Goal: Information Seeking & Learning: Learn about a topic

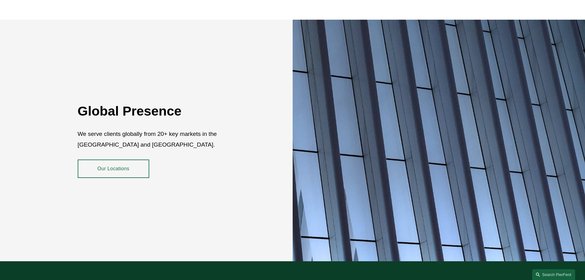
scroll to position [1124, 0]
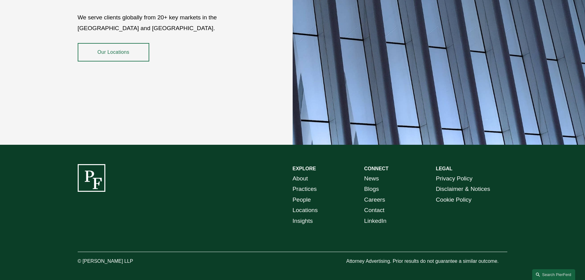
click at [306, 195] on link "People" at bounding box center [302, 199] width 18 height 11
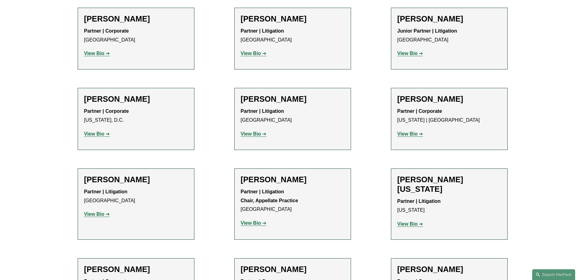
scroll to position [7322, 0]
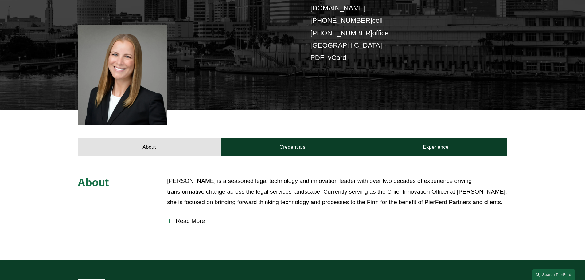
scroll to position [154, 0]
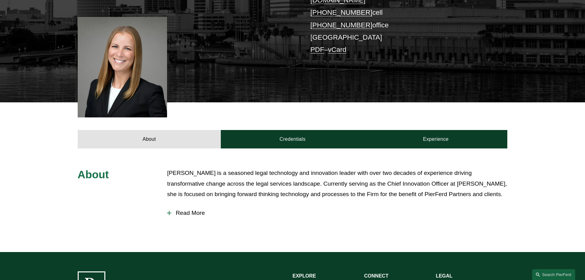
click at [186, 209] on span "Read More" at bounding box center [339, 212] width 336 height 7
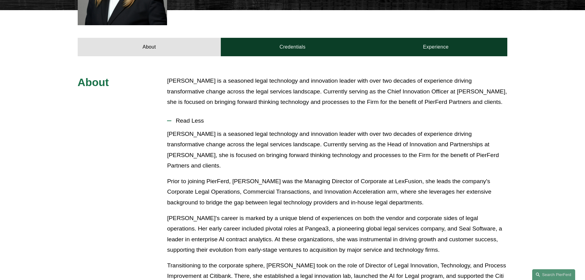
scroll to position [215, 0]
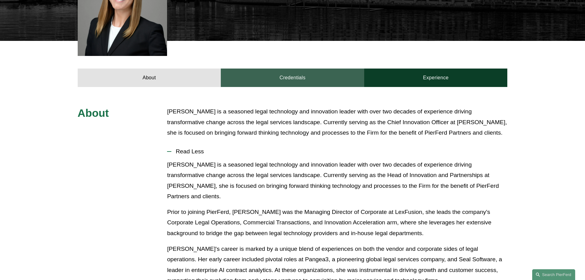
click at [290, 68] on link "Credentials" at bounding box center [292, 77] width 143 height 18
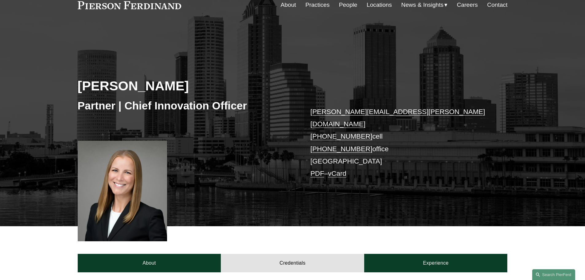
scroll to position [0, 0]
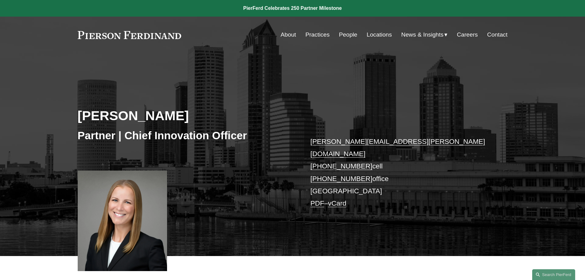
click at [347, 37] on link "People" at bounding box center [348, 35] width 18 height 12
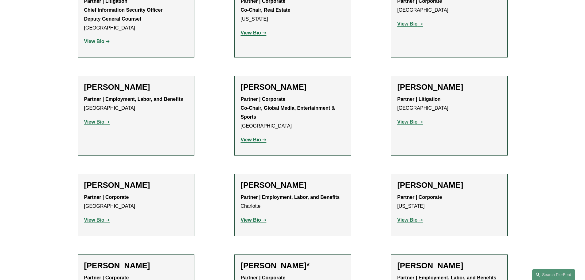
scroll to position [6909, 0]
